Goal: Download file/media

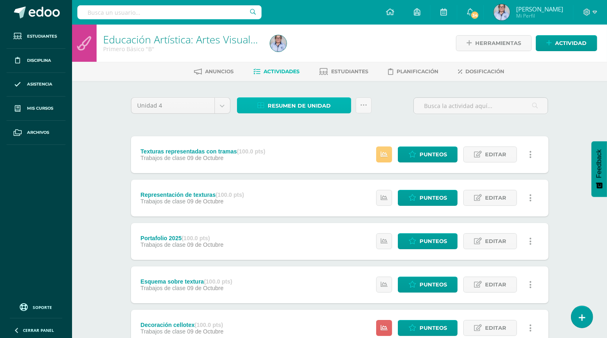
click at [262, 105] on icon at bounding box center [260, 105] width 7 height 7
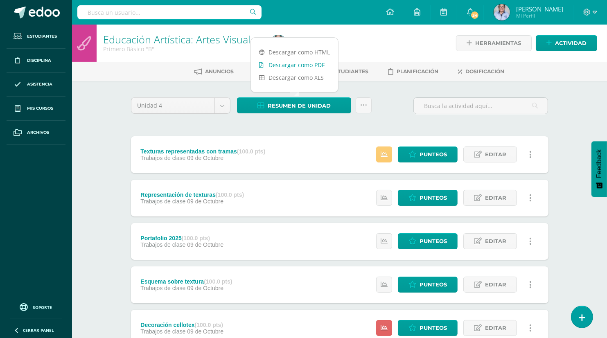
click at [293, 66] on link "Descargar como PDF" at bounding box center [294, 65] width 87 height 13
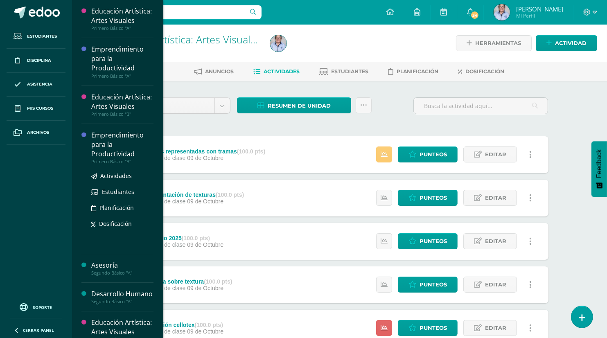
click at [114, 159] on div "Emprendimiento para la Productividad" at bounding box center [122, 145] width 62 height 28
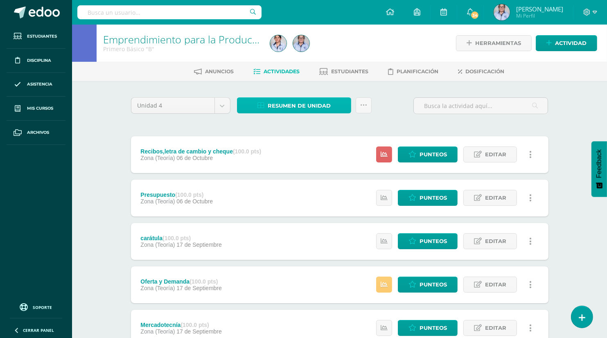
click at [291, 105] on span "Resumen de unidad" at bounding box center [299, 105] width 63 height 15
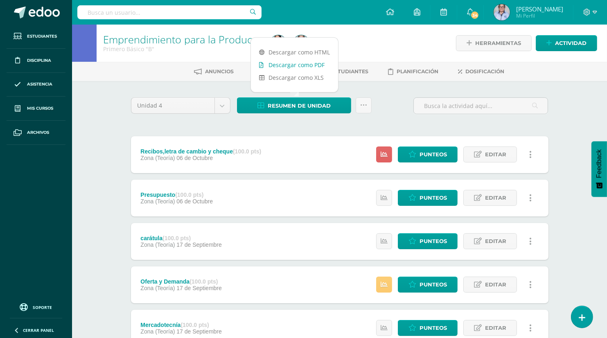
click at [304, 65] on link "Descargar como PDF" at bounding box center [294, 65] width 87 height 13
